Goal: Check status: Check status

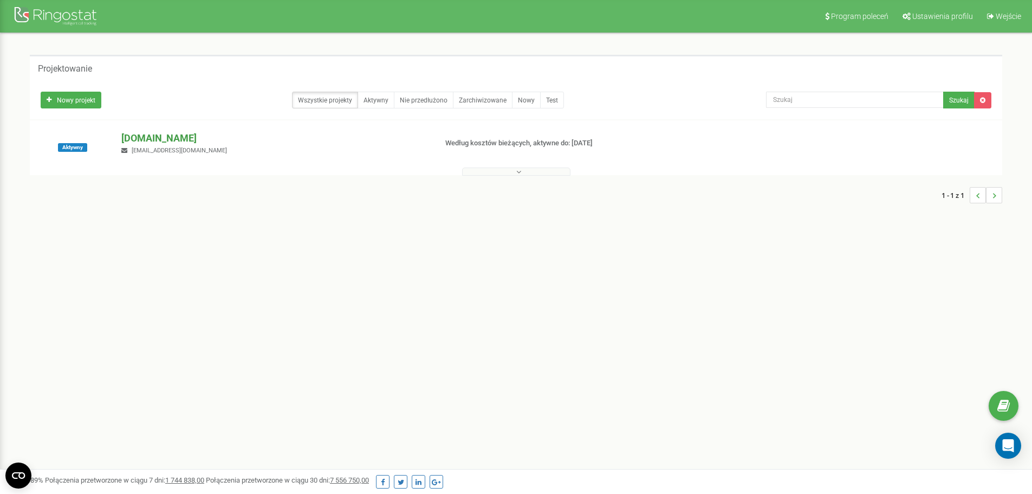
click at [132, 136] on font "[DOMAIN_NAME]" at bounding box center [158, 137] width 75 height 11
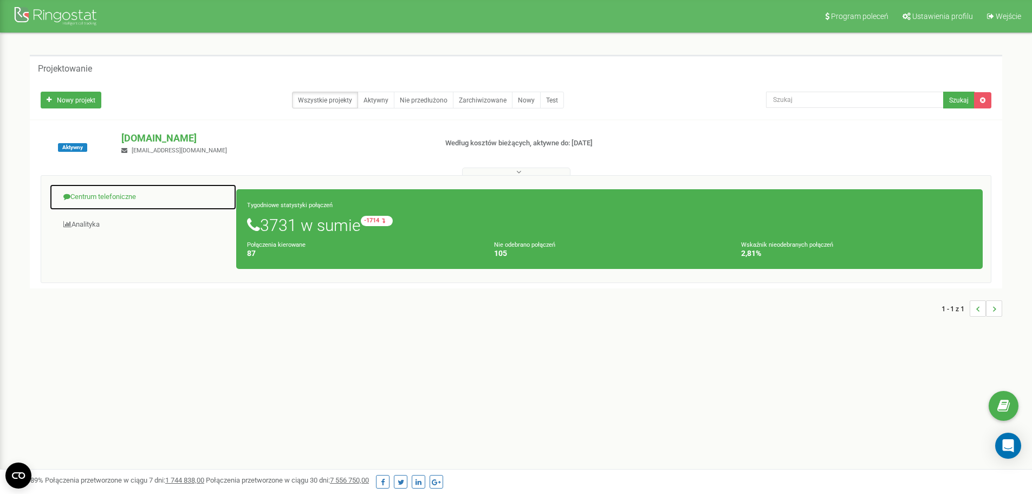
click at [135, 196] on font "Centrum telefoniczne" at bounding box center [103, 196] width 66 height 8
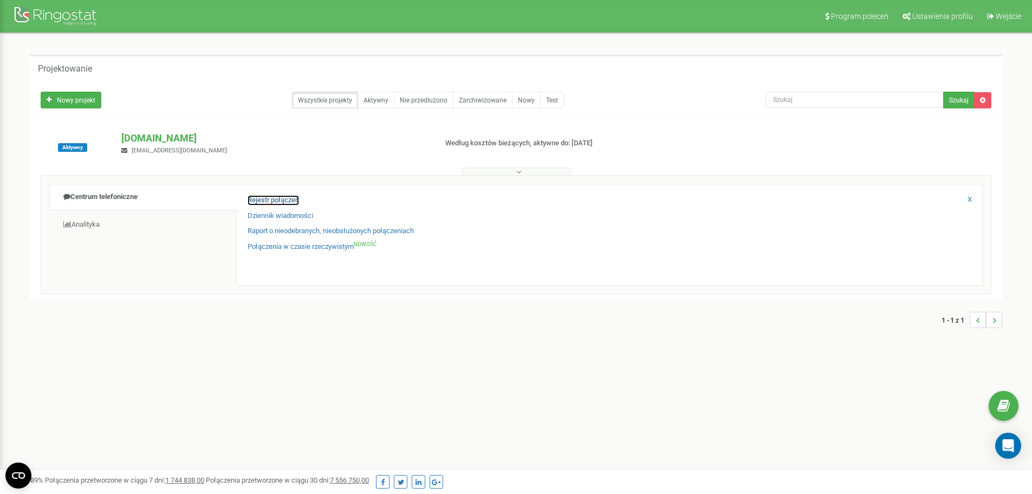
click at [277, 201] on font "Rejestr połączeń" at bounding box center [273, 200] width 51 height 8
